Goal: Register for event/course

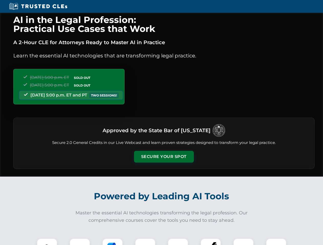
click at [164, 157] on button "Secure Your Spot" at bounding box center [164, 157] width 60 height 12
click at [47, 242] on img at bounding box center [47, 249] width 15 height 15
click at [80, 242] on div at bounding box center [80, 249] width 20 height 20
click at [113, 242] on div at bounding box center [112, 249] width 20 height 20
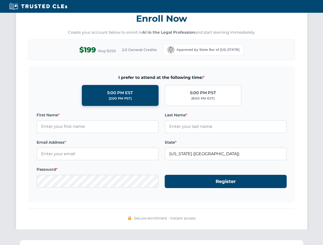
click at [276, 242] on div "AI in the Legal Profession: Practical Use Cases that Work A 2-Hour CLE for Atto…" at bounding box center [161, 168] width 323 height 1196
